Goal: Information Seeking & Learning: Learn about a topic

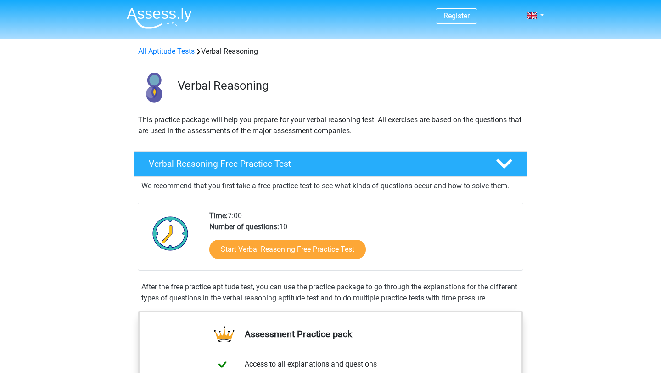
scroll to position [47, 0]
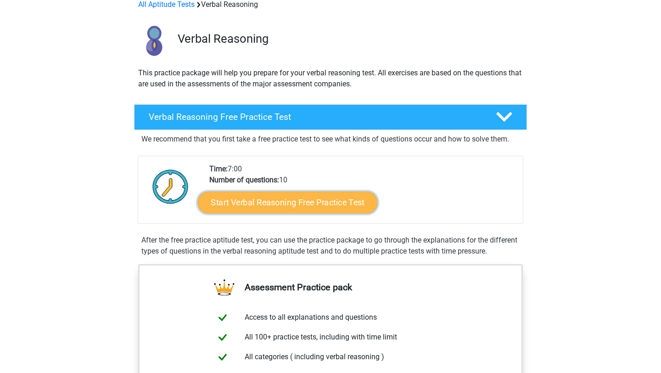
click at [294, 207] on link "Start Verbal Reasoning Free Practice Test" at bounding box center [288, 202] width 180 height 22
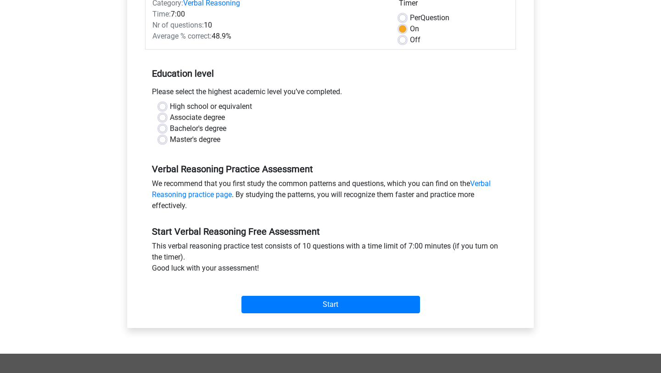
scroll to position [128, 0]
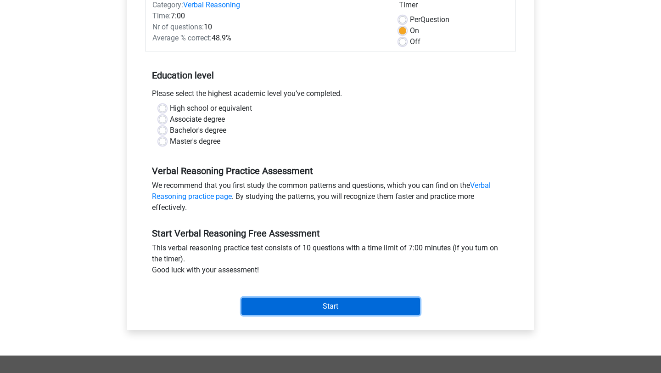
click at [279, 311] on input "Start" at bounding box center [330, 305] width 179 height 17
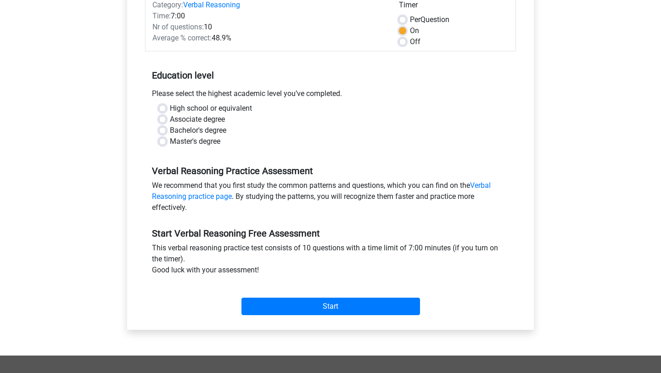
click at [170, 106] on label "High school or equivalent" at bounding box center [211, 108] width 82 height 11
click at [165, 106] on input "High school or equivalent" at bounding box center [162, 107] width 7 height 9
radio input "true"
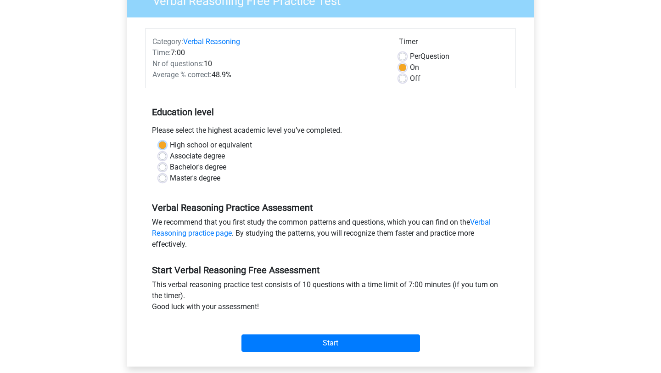
scroll to position [95, 0]
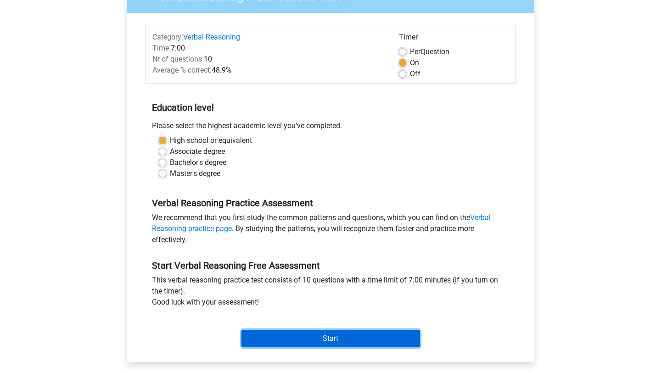
click at [308, 339] on input "Start" at bounding box center [330, 338] width 179 height 17
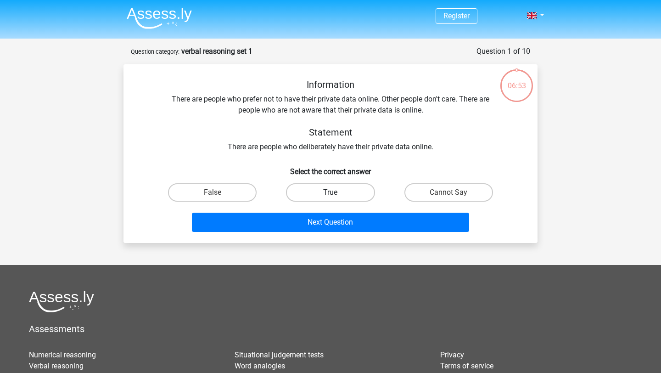
click at [318, 191] on label "True" at bounding box center [330, 192] width 89 height 18
click at [330, 192] on input "True" at bounding box center [333, 195] width 6 height 6
radio input "true"
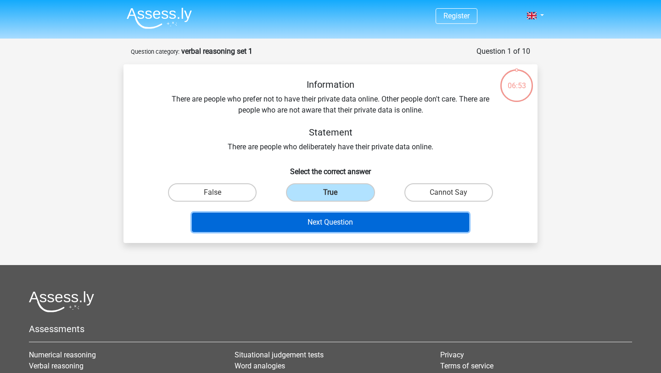
click at [311, 221] on button "Next Question" at bounding box center [331, 222] width 278 height 19
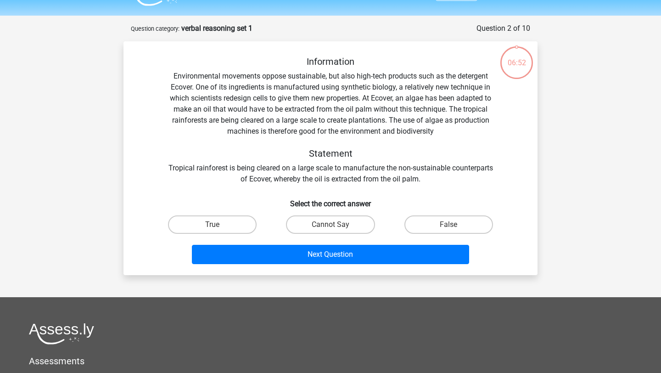
scroll to position [46, 0]
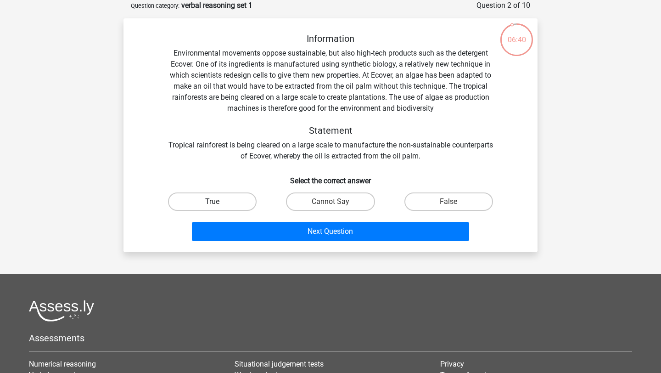
click at [249, 203] on label "True" at bounding box center [212, 201] width 89 height 18
click at [218, 203] on input "True" at bounding box center [216, 205] width 6 height 6
radio input "true"
click at [468, 205] on label "False" at bounding box center [448, 201] width 89 height 18
click at [454, 205] on input "False" at bounding box center [451, 205] width 6 height 6
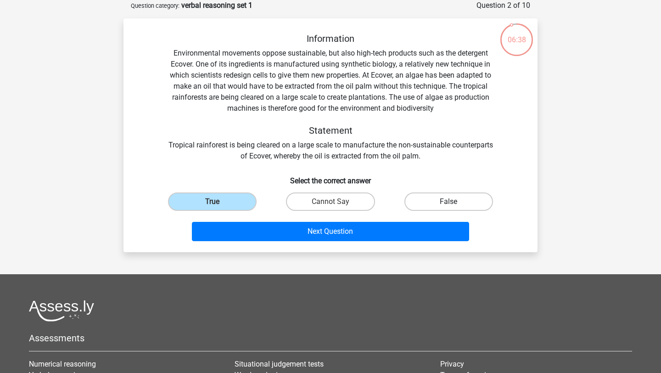
radio input "true"
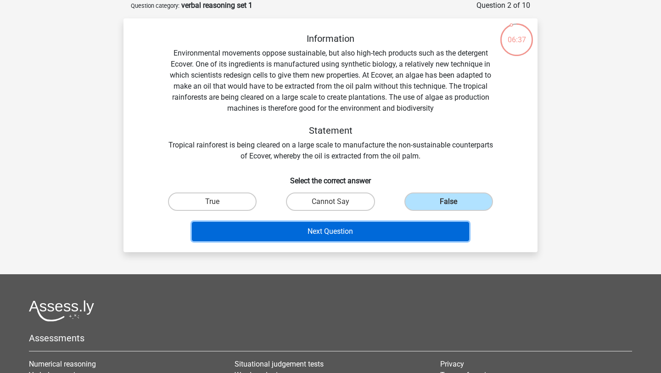
click at [416, 223] on button "Next Question" at bounding box center [331, 231] width 278 height 19
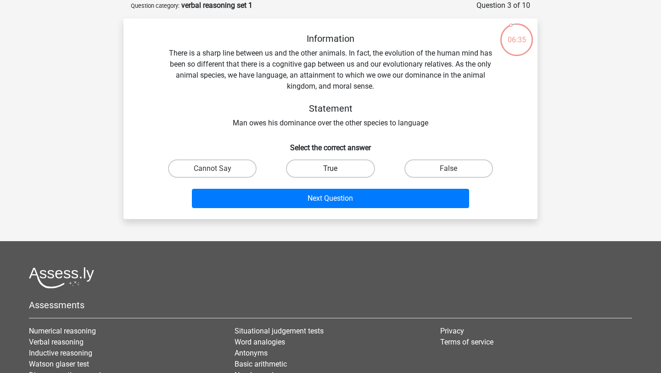
click at [301, 165] on label "True" at bounding box center [330, 168] width 89 height 18
click at [330, 168] on input "True" at bounding box center [333, 171] width 6 height 6
radio input "true"
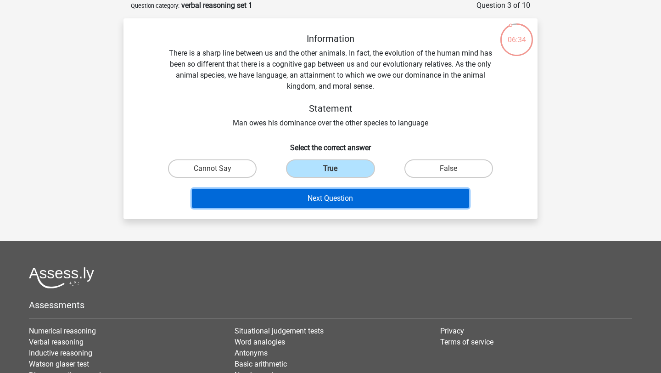
click at [299, 193] on button "Next Question" at bounding box center [331, 198] width 278 height 19
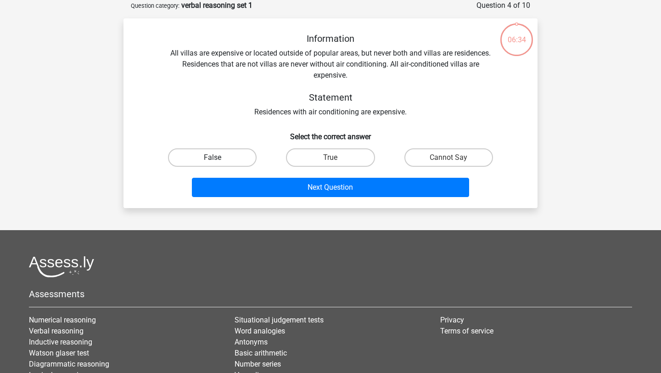
click at [225, 158] on label "False" at bounding box center [212, 157] width 89 height 18
click at [218, 158] on input "False" at bounding box center [216, 160] width 6 height 6
radio input "true"
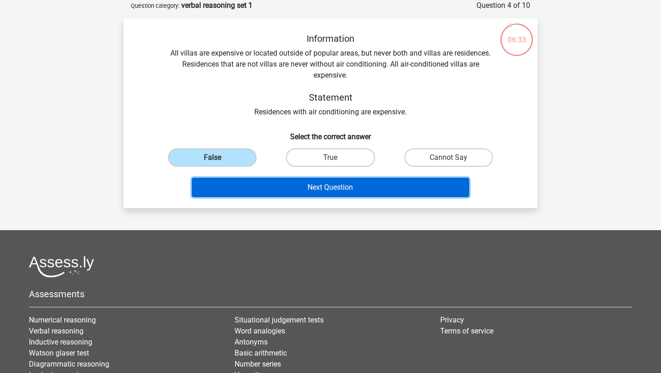
click at [255, 183] on button "Next Question" at bounding box center [331, 187] width 278 height 19
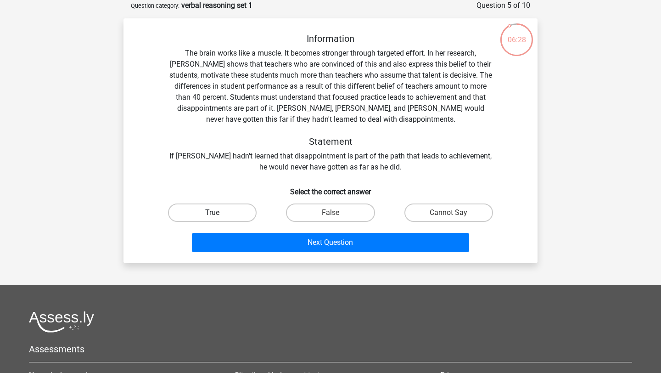
click at [226, 212] on label "True" at bounding box center [212, 212] width 89 height 18
click at [218, 213] on input "True" at bounding box center [216, 216] width 6 height 6
radio input "true"
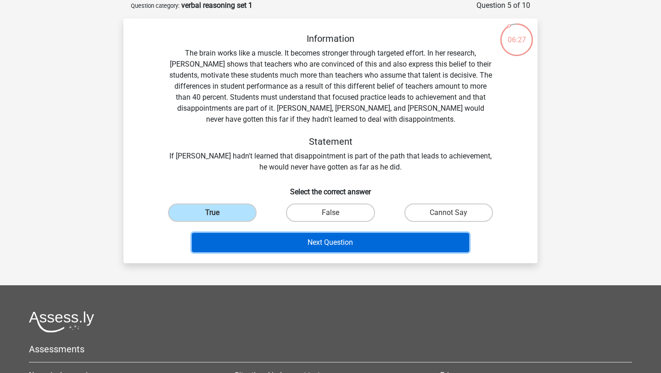
click at [246, 246] on button "Next Question" at bounding box center [331, 242] width 278 height 19
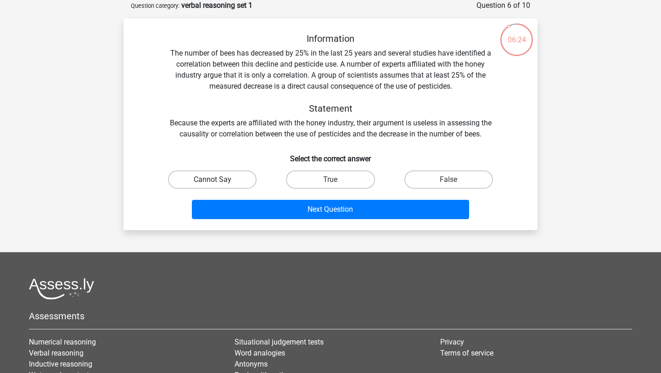
click at [231, 179] on label "Cannot Say" at bounding box center [212, 179] width 89 height 18
click at [218, 179] on input "Cannot Say" at bounding box center [216, 182] width 6 height 6
radio input "true"
click at [410, 176] on label "False" at bounding box center [448, 179] width 89 height 18
click at [448, 179] on input "False" at bounding box center [451, 182] width 6 height 6
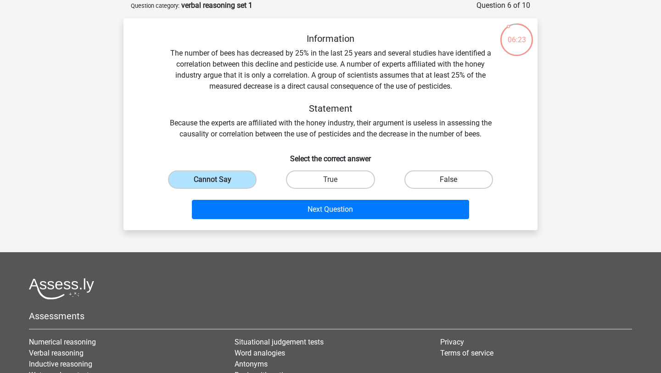
radio input "true"
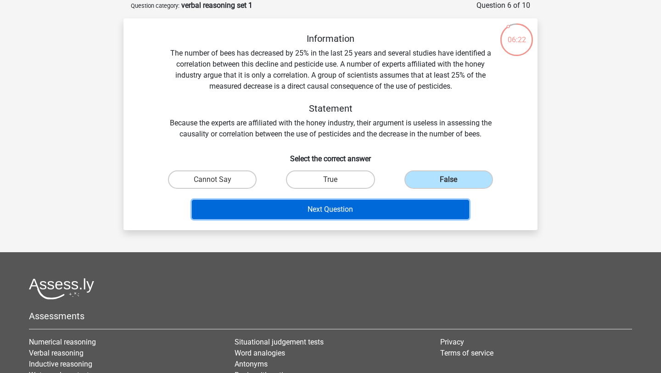
click at [388, 208] on button "Next Question" at bounding box center [331, 209] width 278 height 19
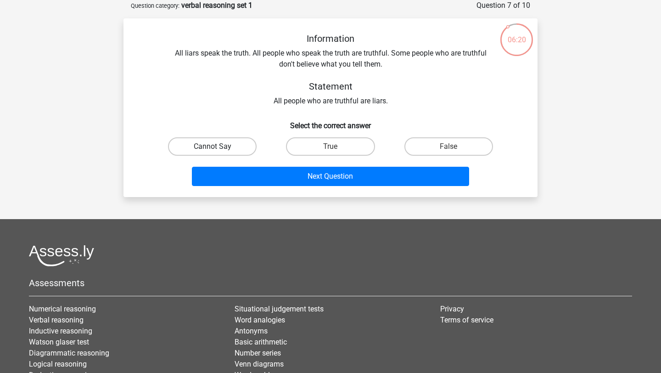
click at [252, 153] on label "Cannot Say" at bounding box center [212, 146] width 89 height 18
click at [218, 152] on input "Cannot Say" at bounding box center [216, 149] width 6 height 6
radio input "true"
click at [321, 144] on label "True" at bounding box center [330, 146] width 89 height 18
click at [330, 146] on input "True" at bounding box center [333, 149] width 6 height 6
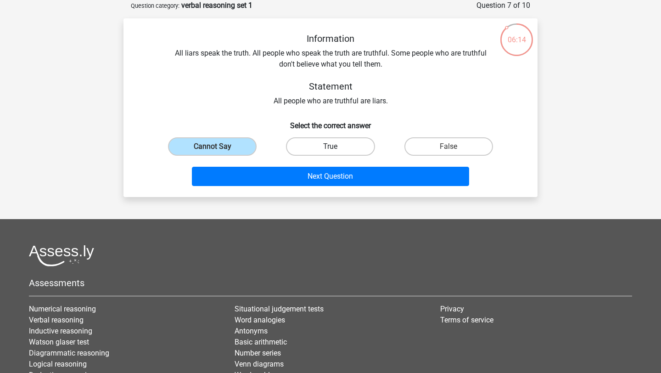
radio input "true"
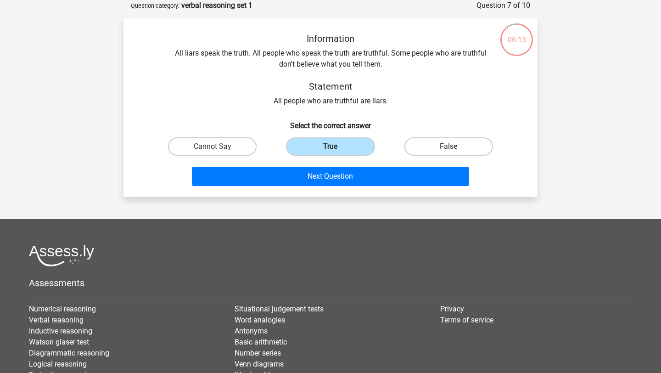
click at [436, 145] on label "False" at bounding box center [448, 146] width 89 height 18
click at [448, 146] on input "False" at bounding box center [451, 149] width 6 height 6
radio input "true"
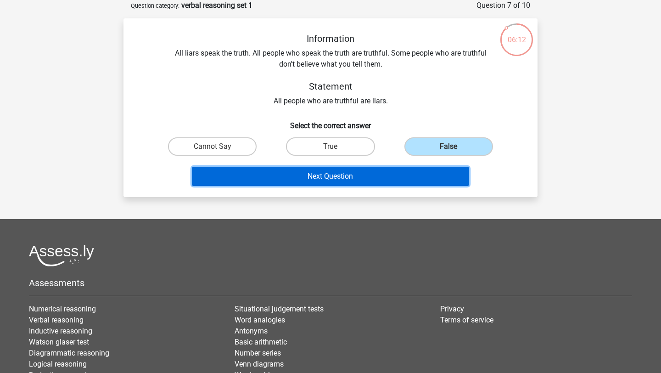
click at [418, 182] on button "Next Question" at bounding box center [331, 176] width 278 height 19
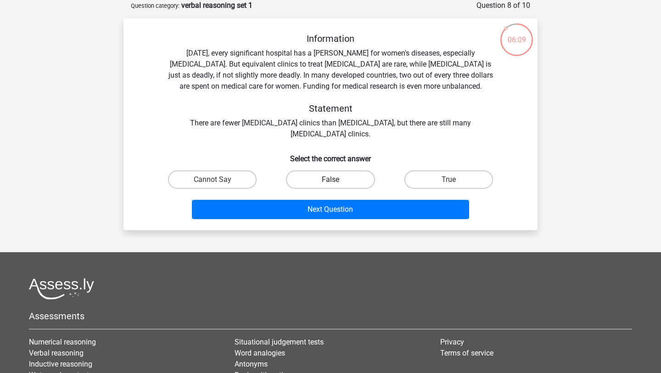
click at [302, 179] on label "False" at bounding box center [330, 179] width 89 height 18
click at [330, 179] on input "False" at bounding box center [333, 182] width 6 height 6
radio input "true"
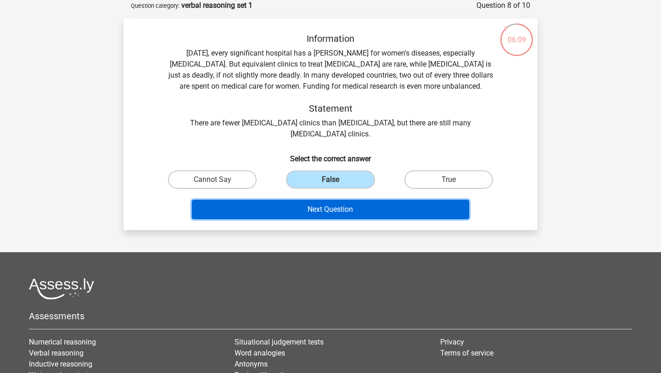
click at [302, 201] on button "Next Question" at bounding box center [331, 209] width 278 height 19
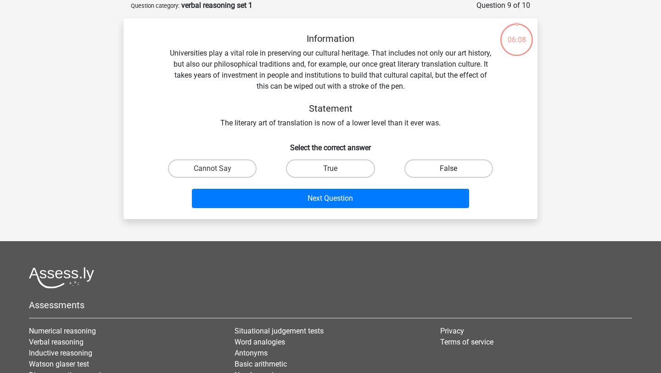
click at [445, 174] on label "False" at bounding box center [448, 168] width 89 height 18
click at [448, 174] on input "False" at bounding box center [451, 171] width 6 height 6
radio input "true"
click at [319, 170] on label "True" at bounding box center [330, 168] width 89 height 18
click at [330, 170] on input "True" at bounding box center [333, 171] width 6 height 6
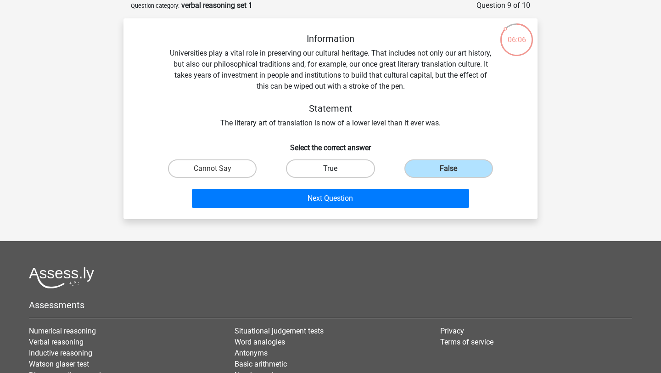
radio input "true"
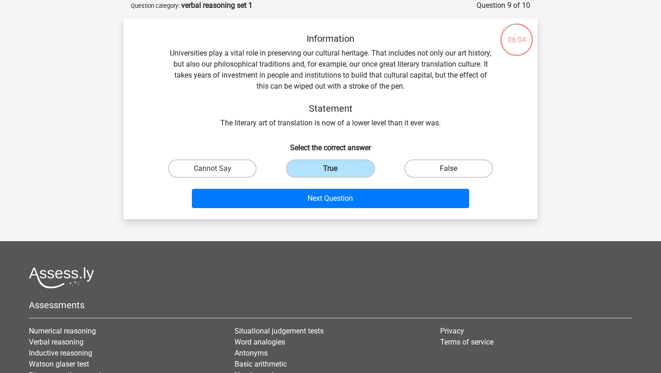
click at [418, 162] on label "False" at bounding box center [448, 168] width 89 height 18
click at [448, 168] on input "False" at bounding box center [451, 171] width 6 height 6
radio input "true"
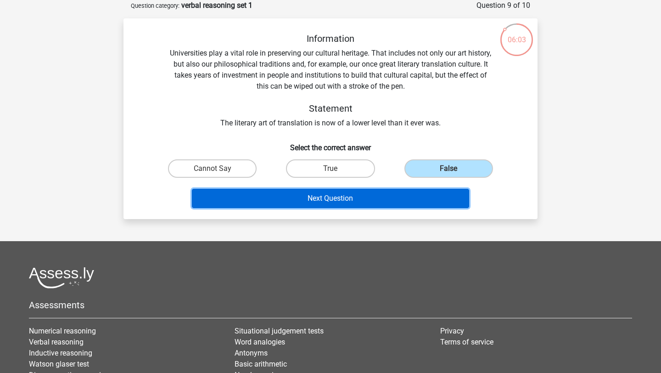
click at [389, 201] on button "Next Question" at bounding box center [331, 198] width 278 height 19
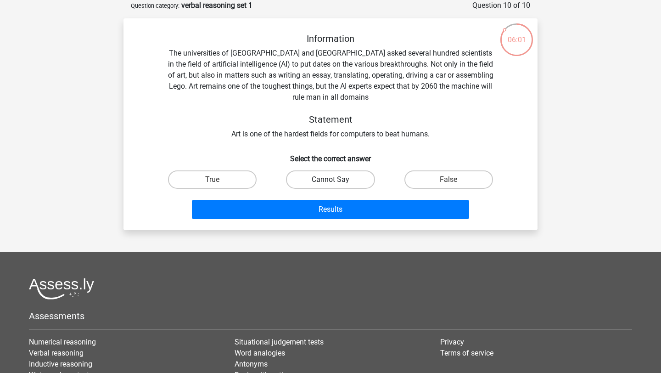
click at [331, 186] on label "Cannot Say" at bounding box center [330, 179] width 89 height 18
click at [331, 185] on input "Cannot Say" at bounding box center [333, 182] width 6 height 6
radio input "true"
click at [244, 178] on label "True" at bounding box center [212, 179] width 89 height 18
click at [218, 179] on input "True" at bounding box center [216, 182] width 6 height 6
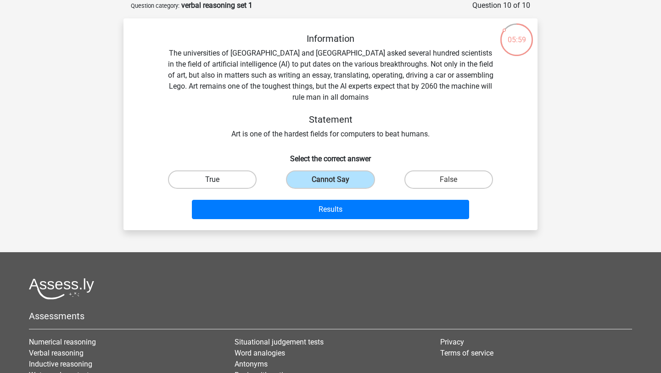
radio input "true"
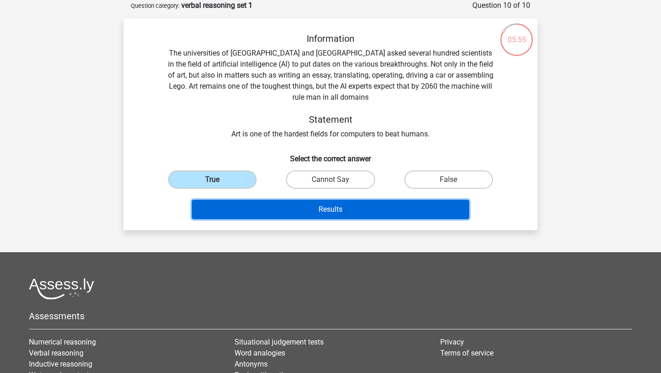
click at [360, 210] on button "Results" at bounding box center [331, 209] width 278 height 19
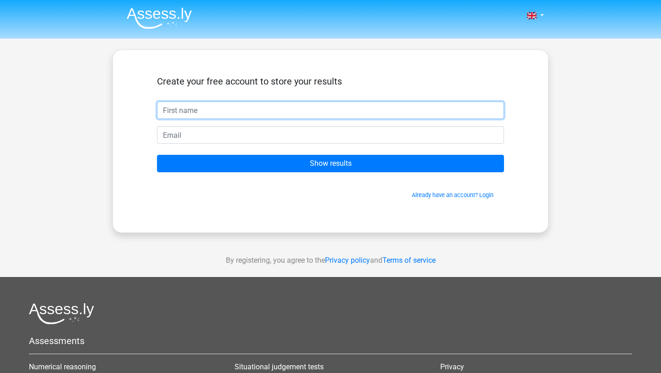
drag, startPoint x: 267, startPoint y: 107, endPoint x: 266, endPoint y: 101, distance: 6.0
click at [267, 107] on input "text" at bounding box center [330, 109] width 347 height 17
type input "Jagdeep"
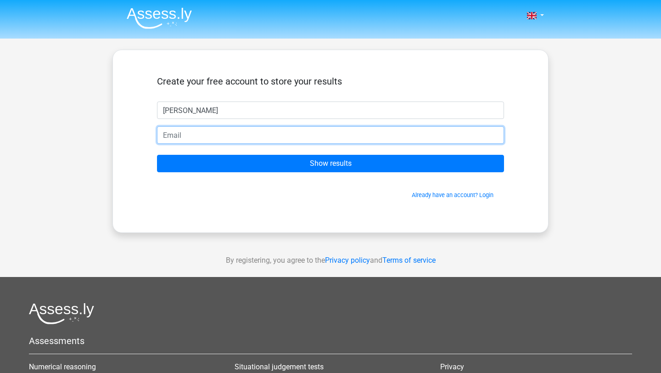
click at [235, 136] on input "email" at bounding box center [330, 134] width 347 height 17
type input "jagdeepbajwa1981@gmail.com"
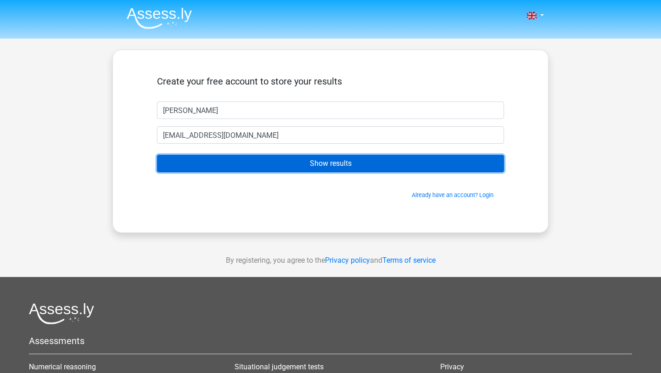
click at [225, 161] on input "Show results" at bounding box center [330, 163] width 347 height 17
click at [243, 161] on input "Show results" at bounding box center [330, 163] width 347 height 17
click at [157, 155] on input "Show results" at bounding box center [330, 163] width 347 height 17
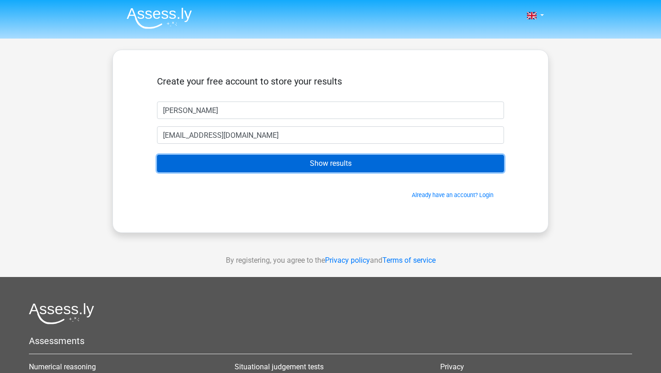
click at [157, 155] on input "Show results" at bounding box center [330, 163] width 347 height 17
click at [309, 165] on input "Show results" at bounding box center [330, 163] width 347 height 17
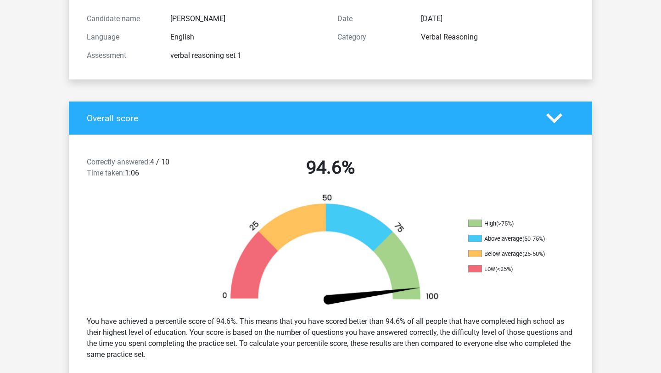
scroll to position [110, 0]
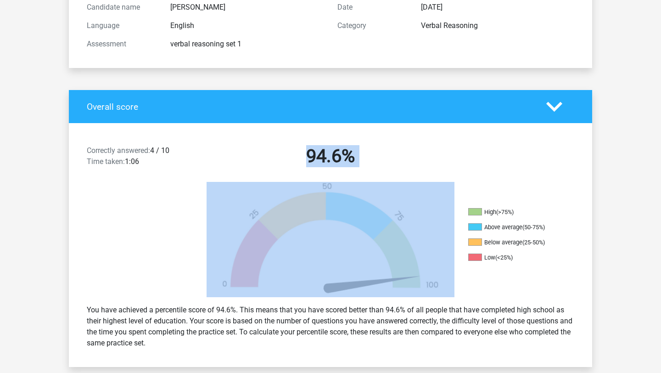
drag, startPoint x: 304, startPoint y: 150, endPoint x: 350, endPoint y: 183, distance: 56.5
click at [350, 184] on div "Correctly answered: 4 / 10 Time taken: 1:06 94.6% High (>75%) Above average (50…" at bounding box center [330, 245] width 509 height 244
click at [362, 144] on div "Correctly answered: 4 / 10 Time taken: 1:06 94.6%" at bounding box center [330, 158] width 523 height 48
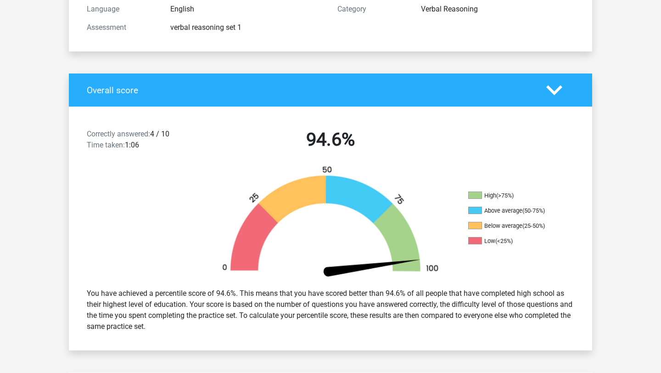
scroll to position [119, 0]
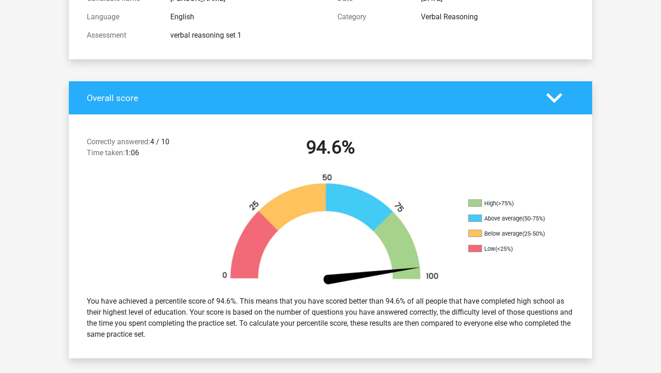
click at [361, 116] on div "Correctly answered: 4 / 10 Time taken: 1:06 94.6% High (>75%) Above average (50…" at bounding box center [330, 236] width 509 height 244
click at [365, 102] on h4 "Overall score" at bounding box center [310, 98] width 446 height 11
click at [551, 99] on polygon at bounding box center [554, 98] width 16 height 10
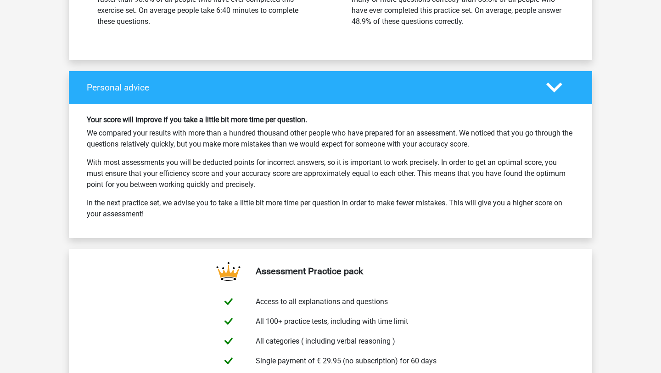
scroll to position [1075, 0]
